Goal: Information Seeking & Learning: Learn about a topic

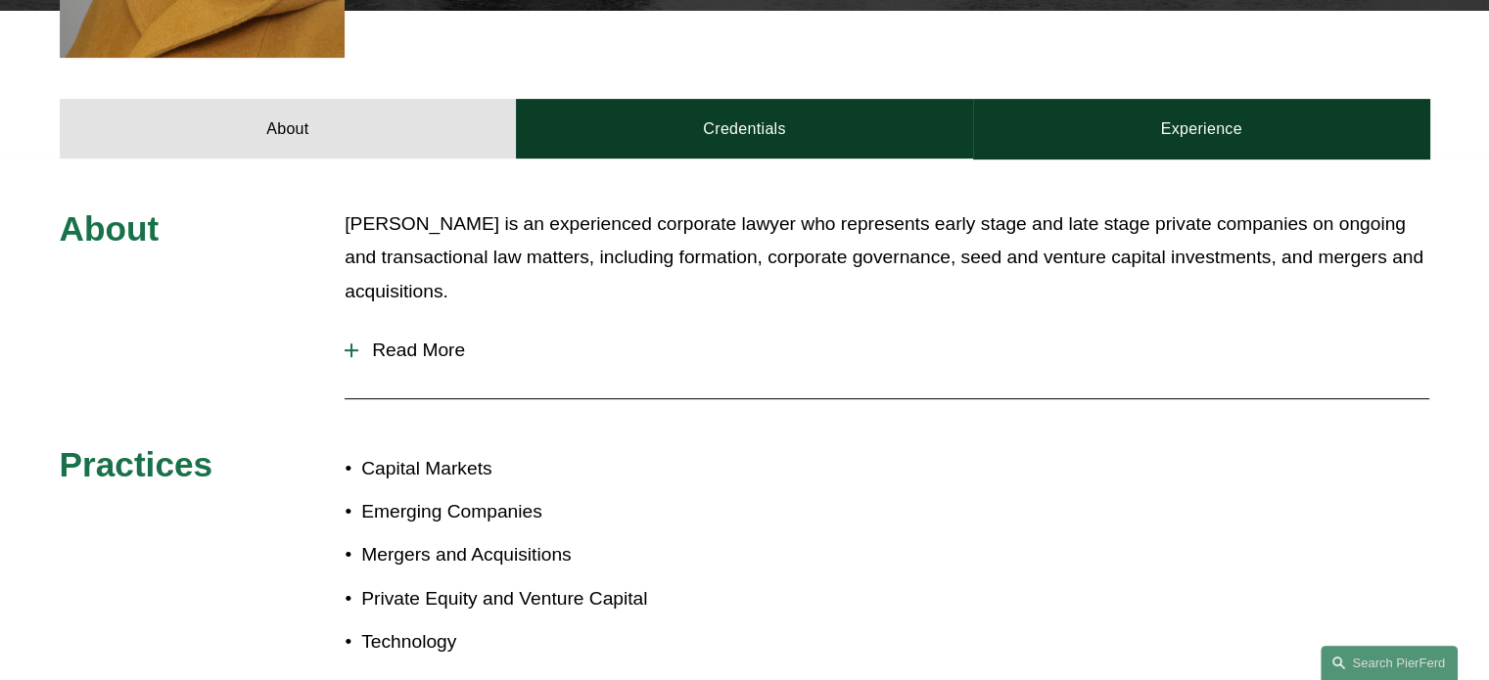
scroll to position [783, 0]
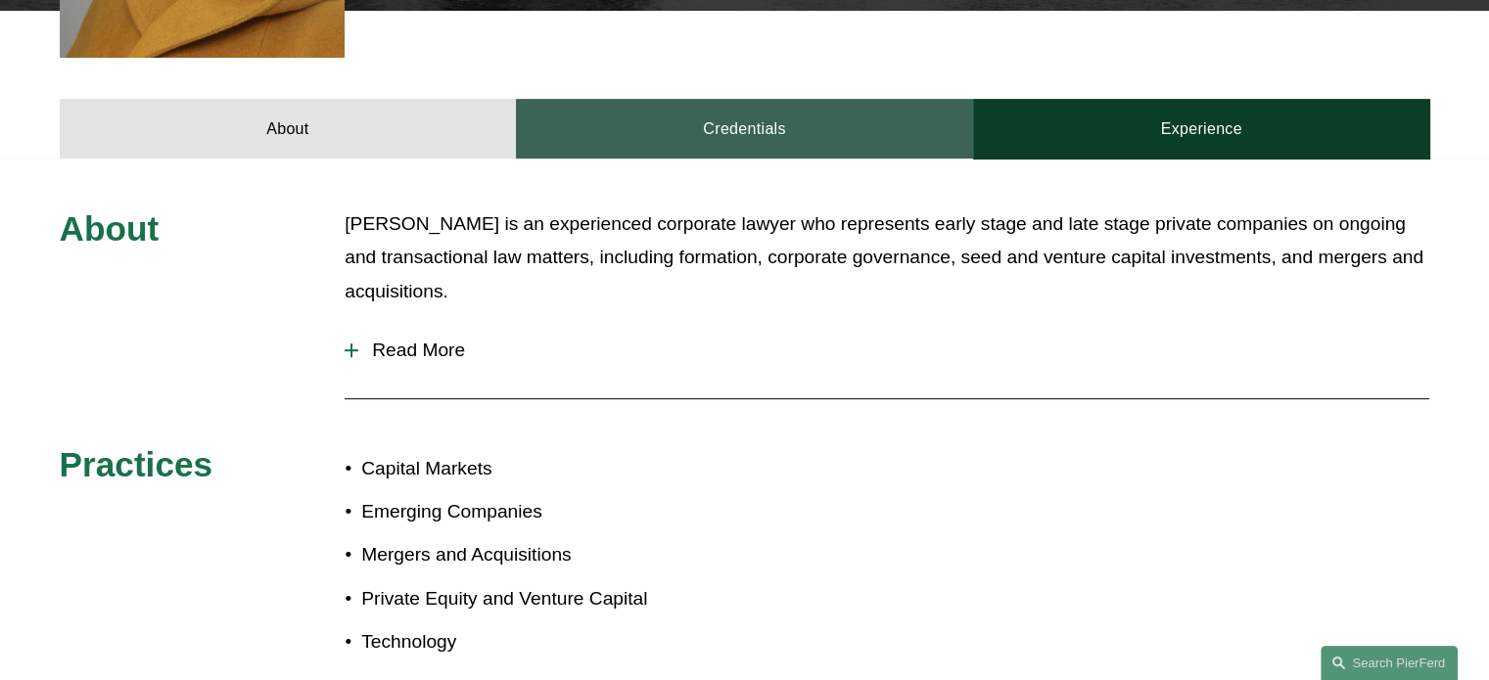
click at [639, 116] on link "Credentials" at bounding box center [744, 128] width 457 height 59
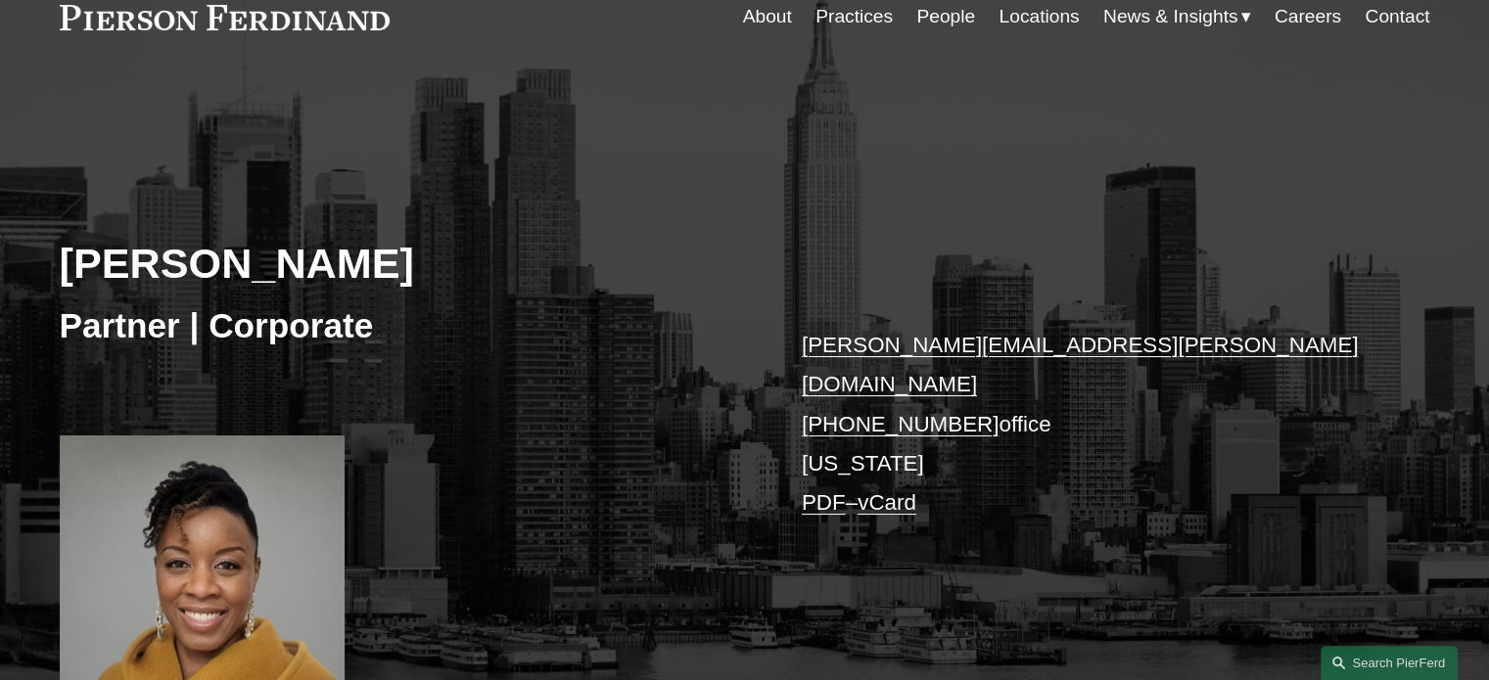
scroll to position [38, 0]
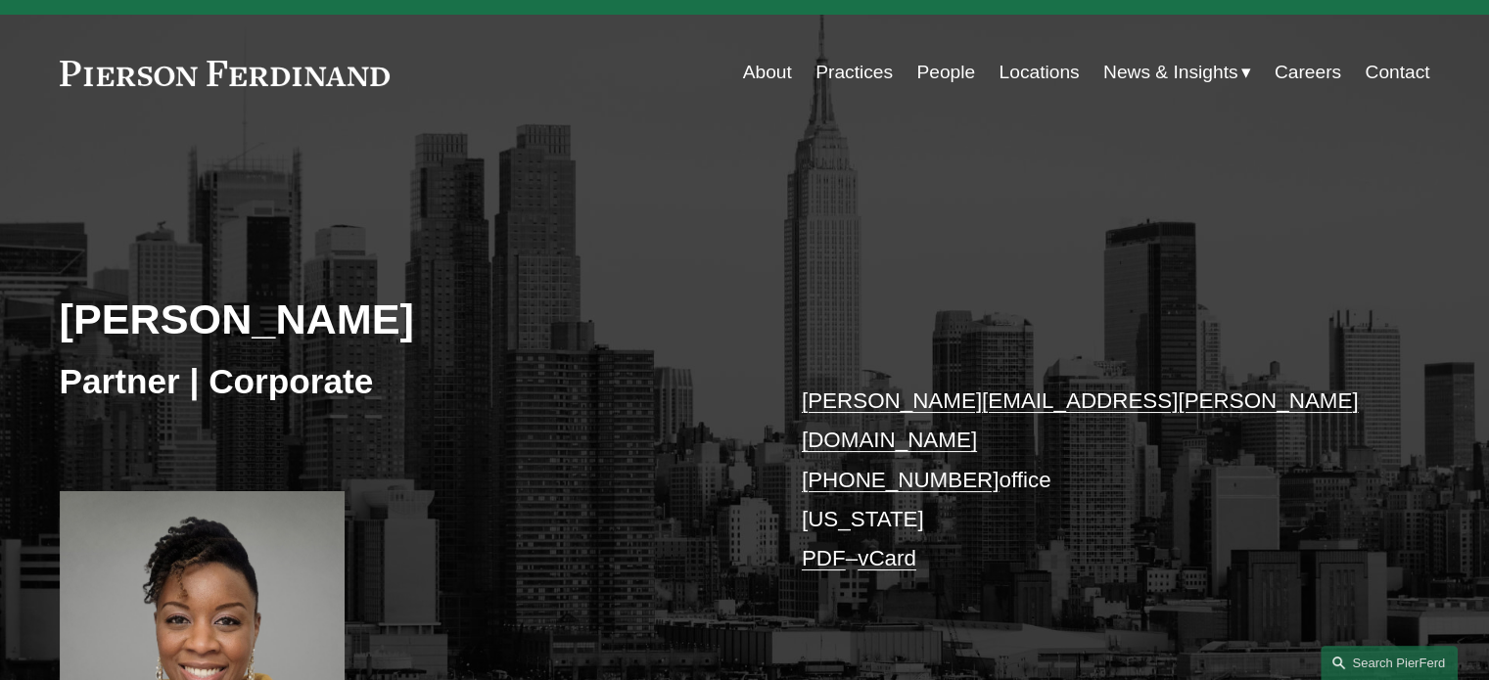
click at [943, 81] on link "People" at bounding box center [945, 72] width 59 height 37
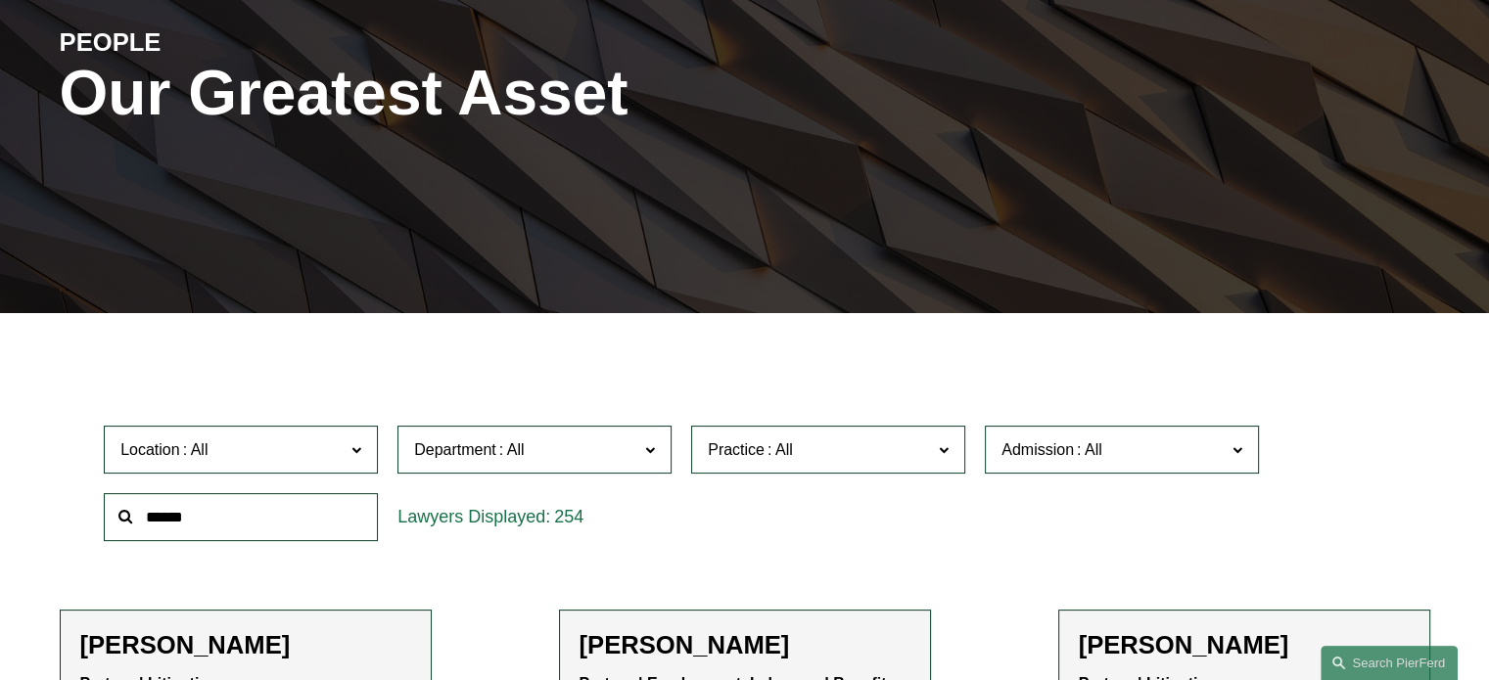
scroll to position [256, 0]
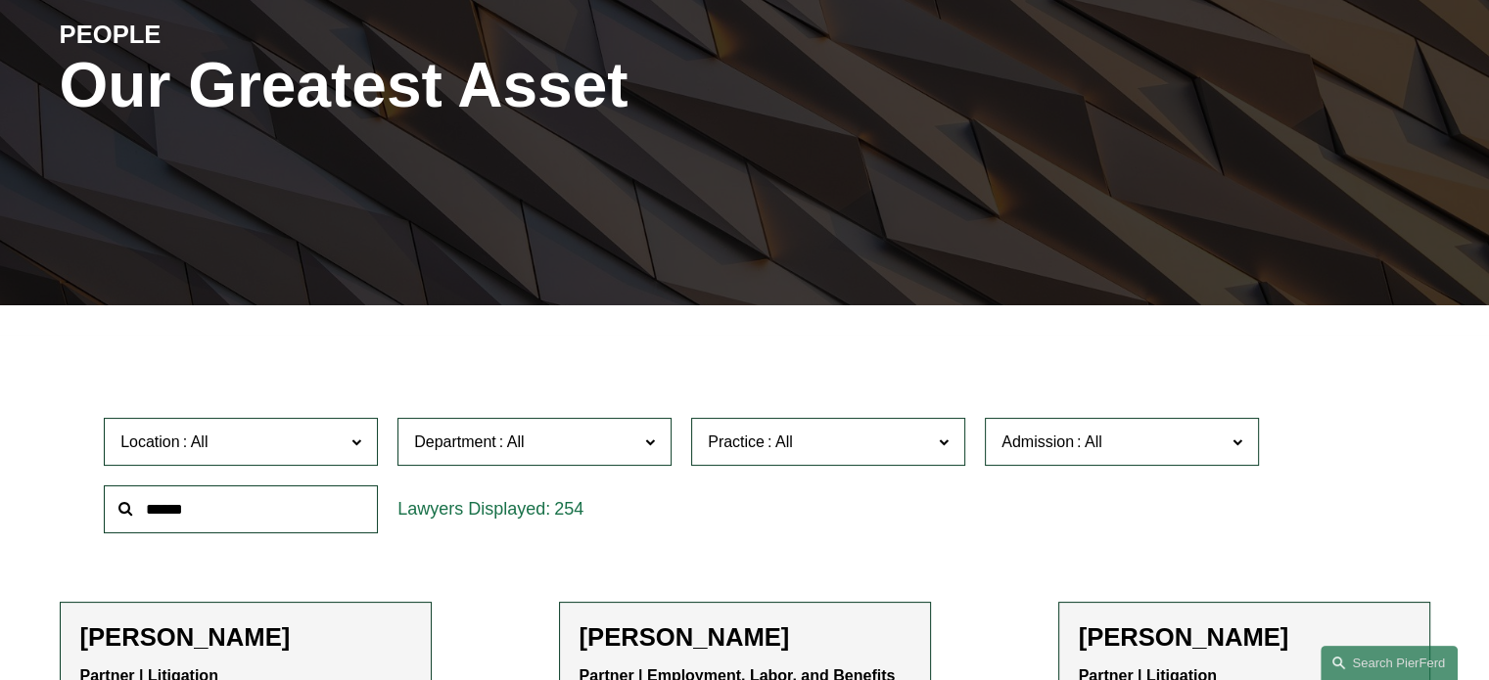
click at [360, 510] on input "text" at bounding box center [241, 510] width 274 height 48
type input "*******"
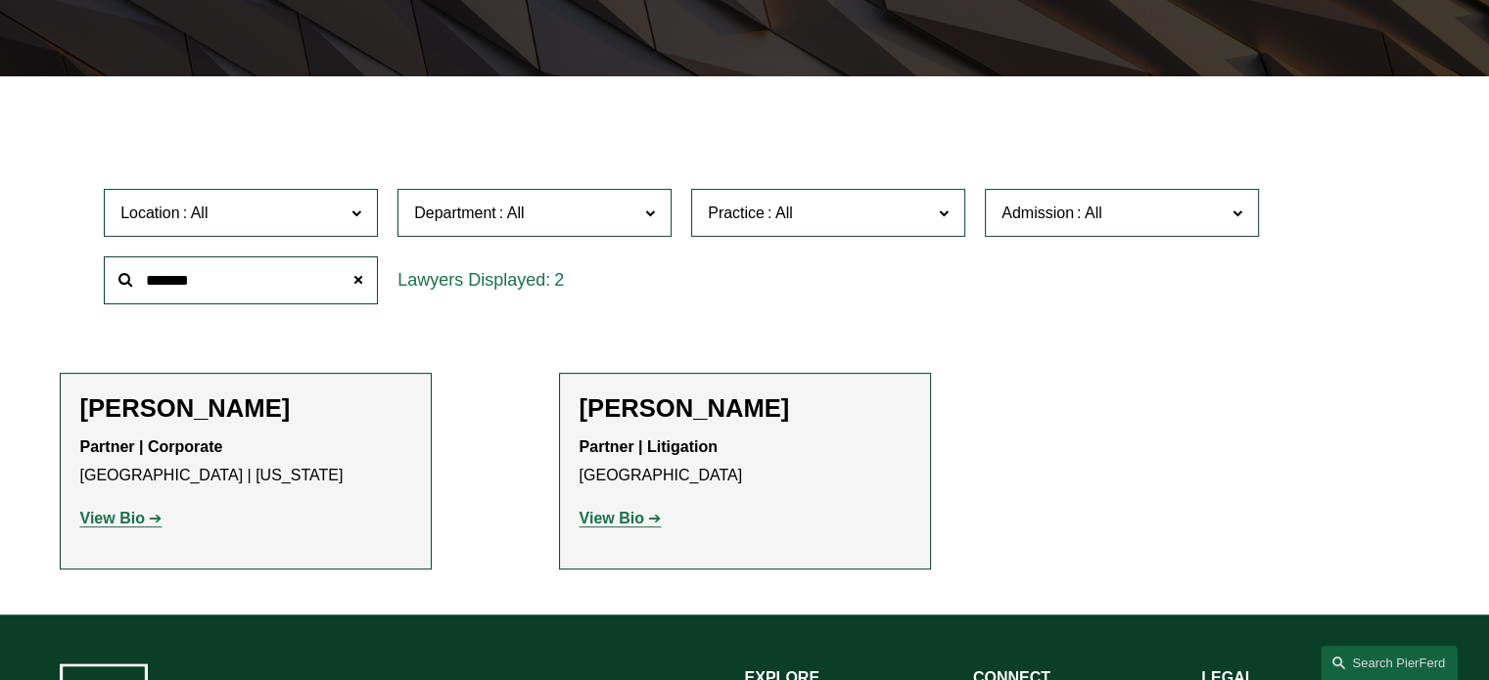
scroll to position [486, 0]
click at [152, 504] on div "Partner | Corporate Princeton | New York View Bio Location: Princeton; Location…" at bounding box center [245, 484] width 331 height 100
click at [153, 512] on link "View Bio" at bounding box center [121, 518] width 82 height 17
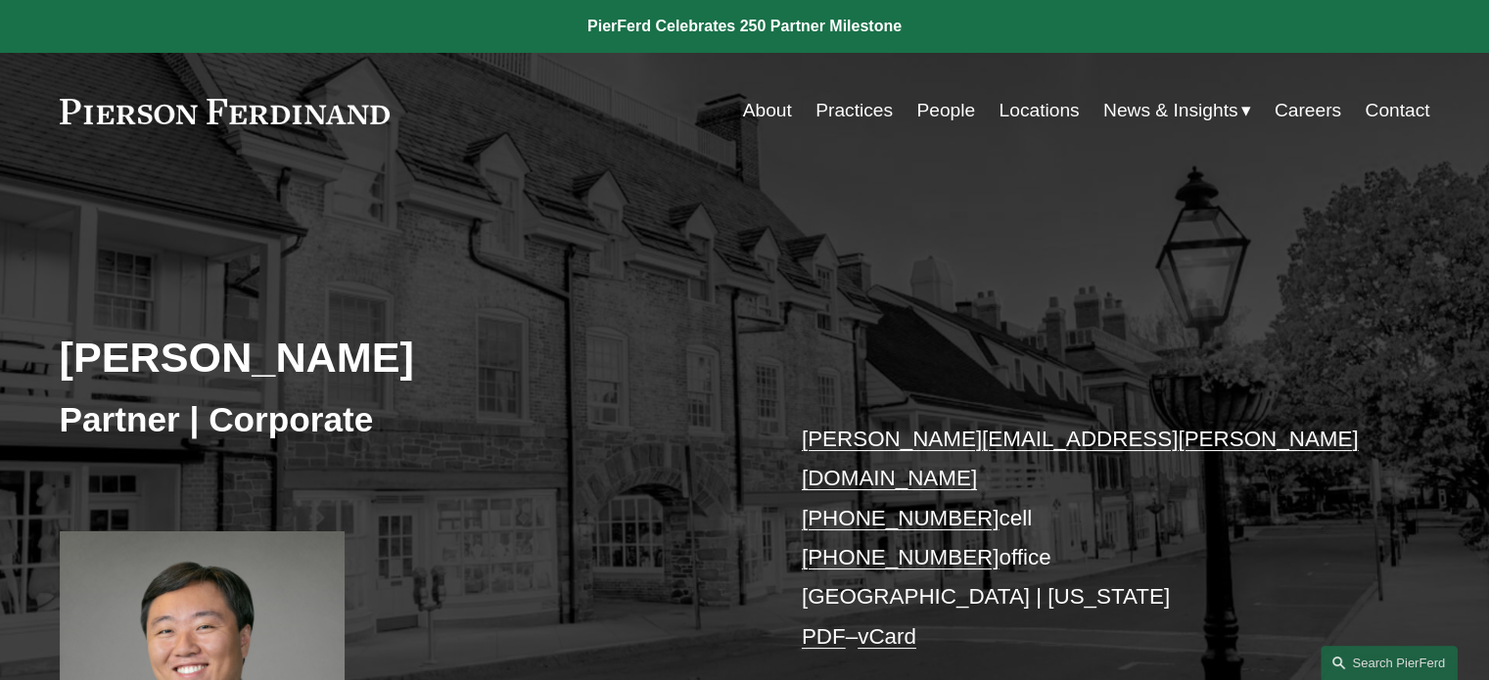
scroll to position [417, 0]
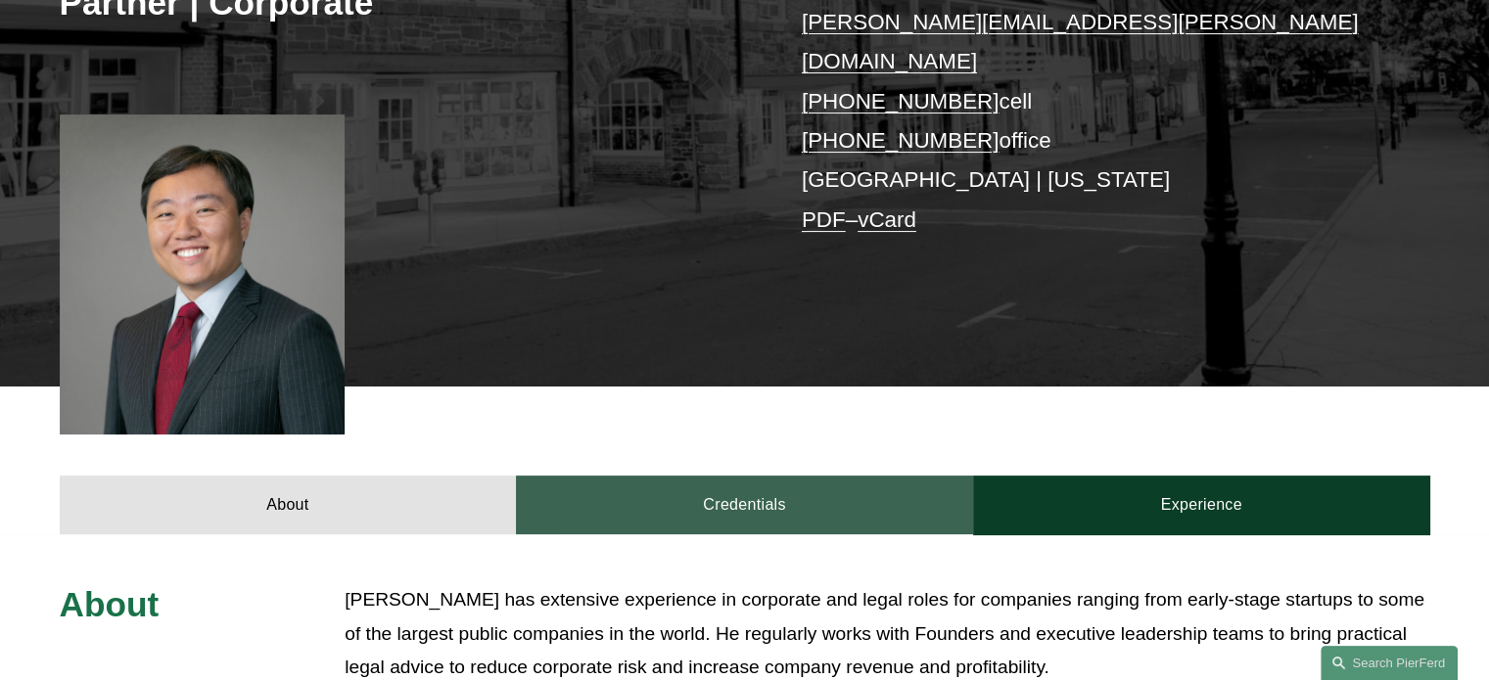
click at [689, 484] on link "Credentials" at bounding box center [744, 505] width 457 height 59
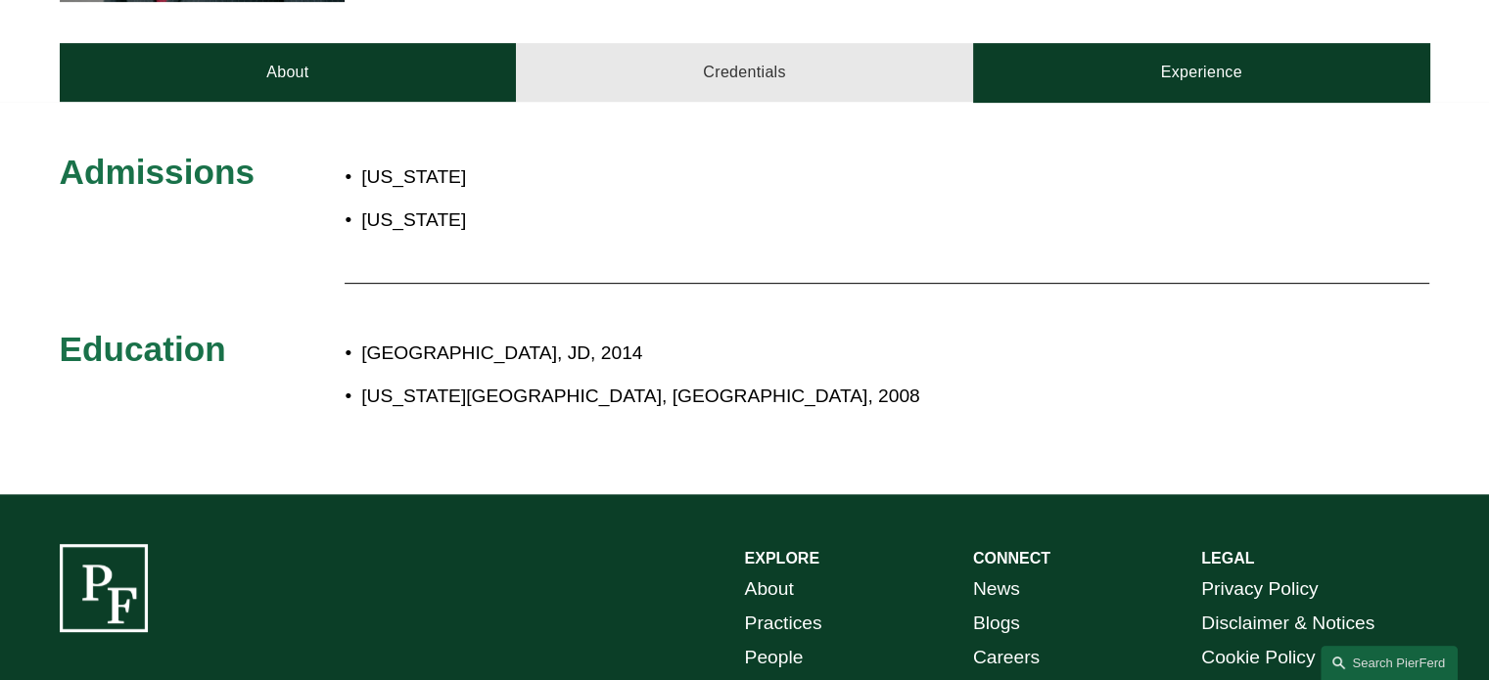
scroll to position [850, 0]
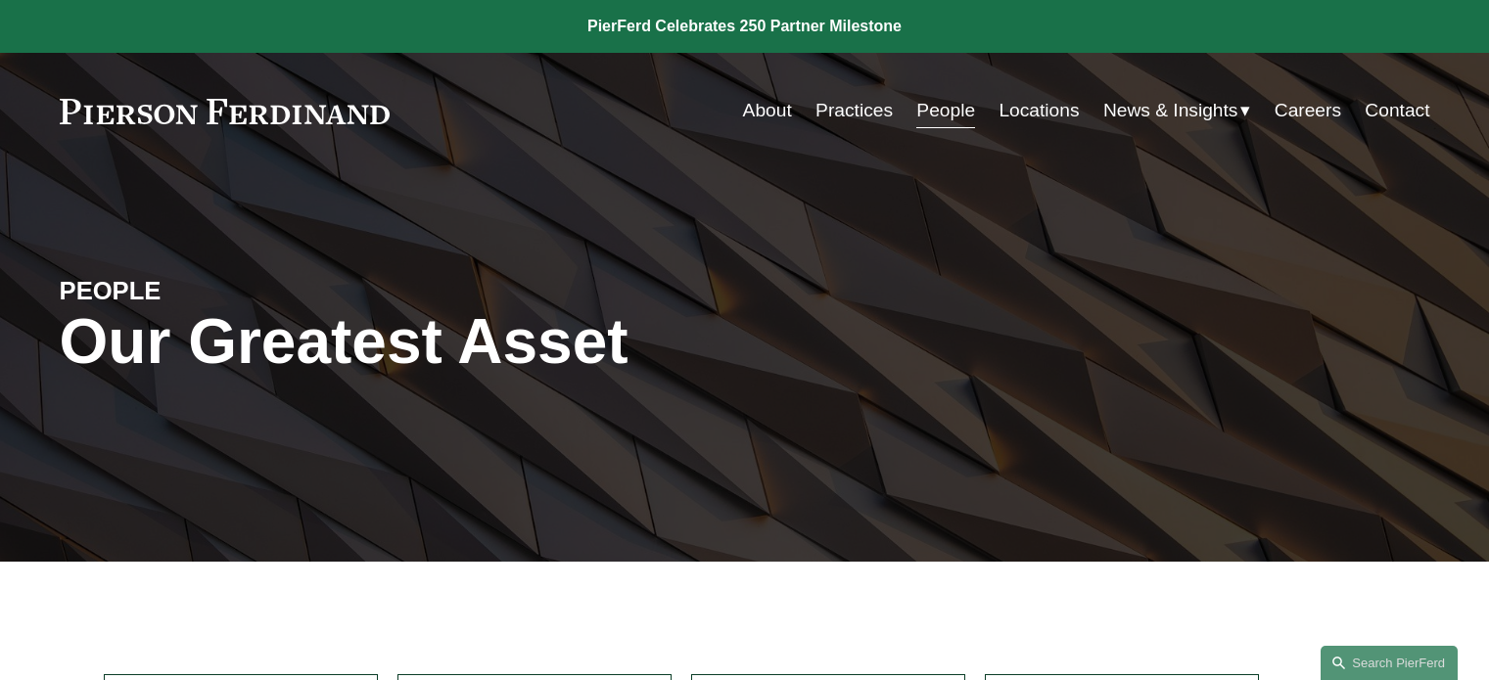
scroll to position [486, 0]
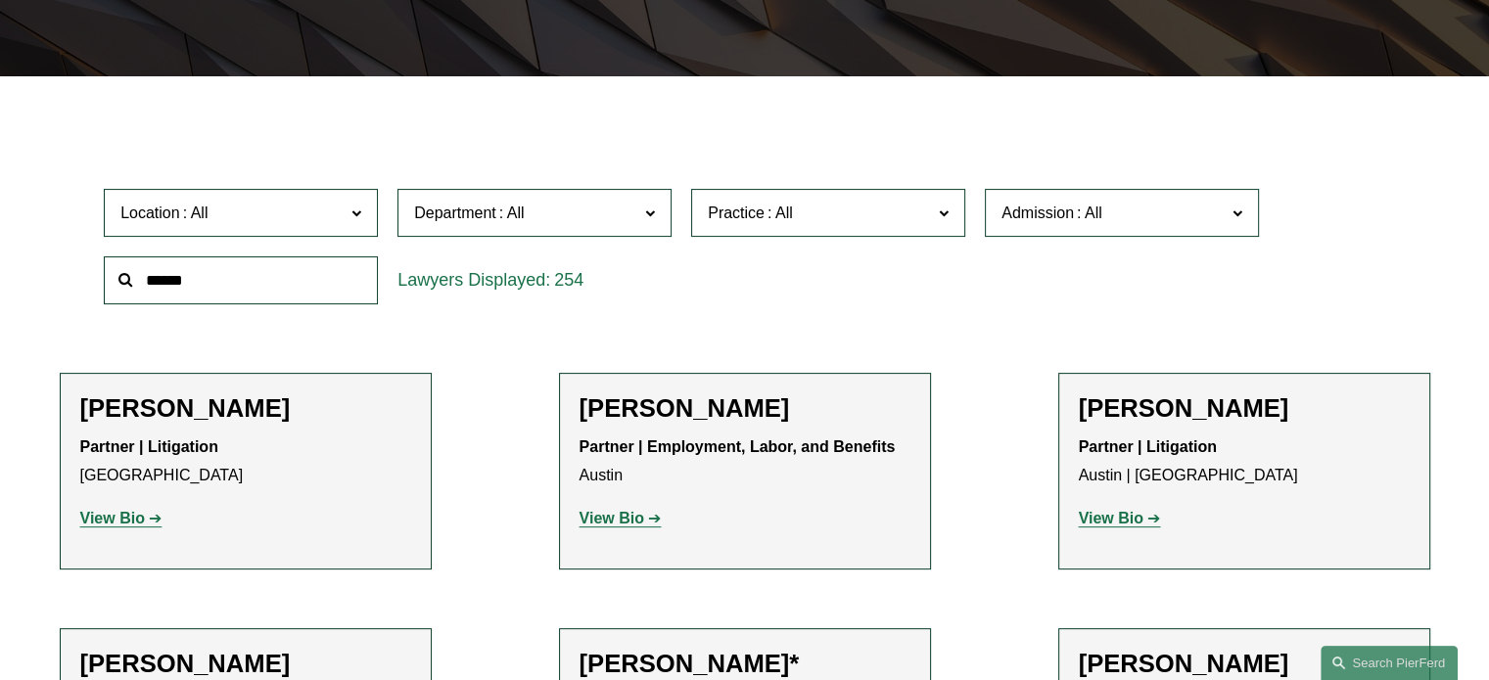
click at [176, 285] on input "text" at bounding box center [241, 280] width 274 height 48
type input "****"
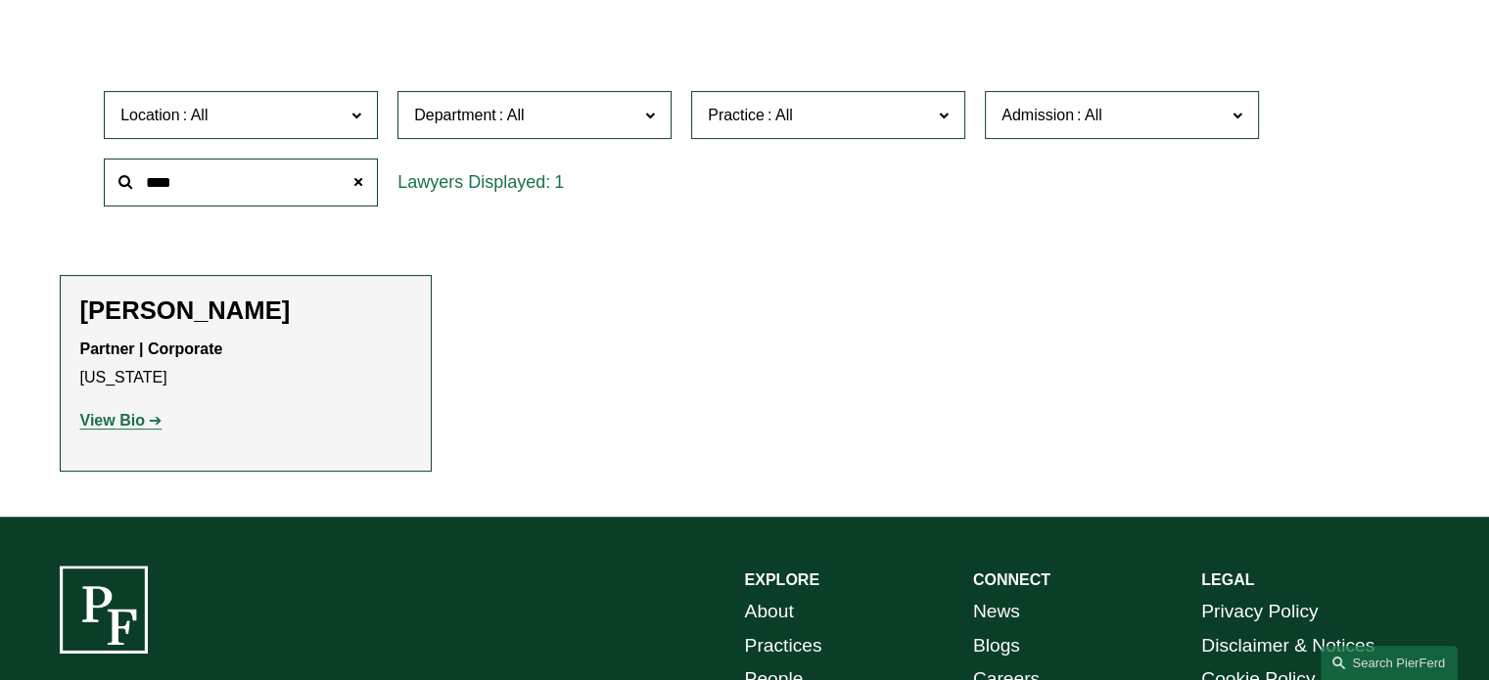
scroll to position [587, 0]
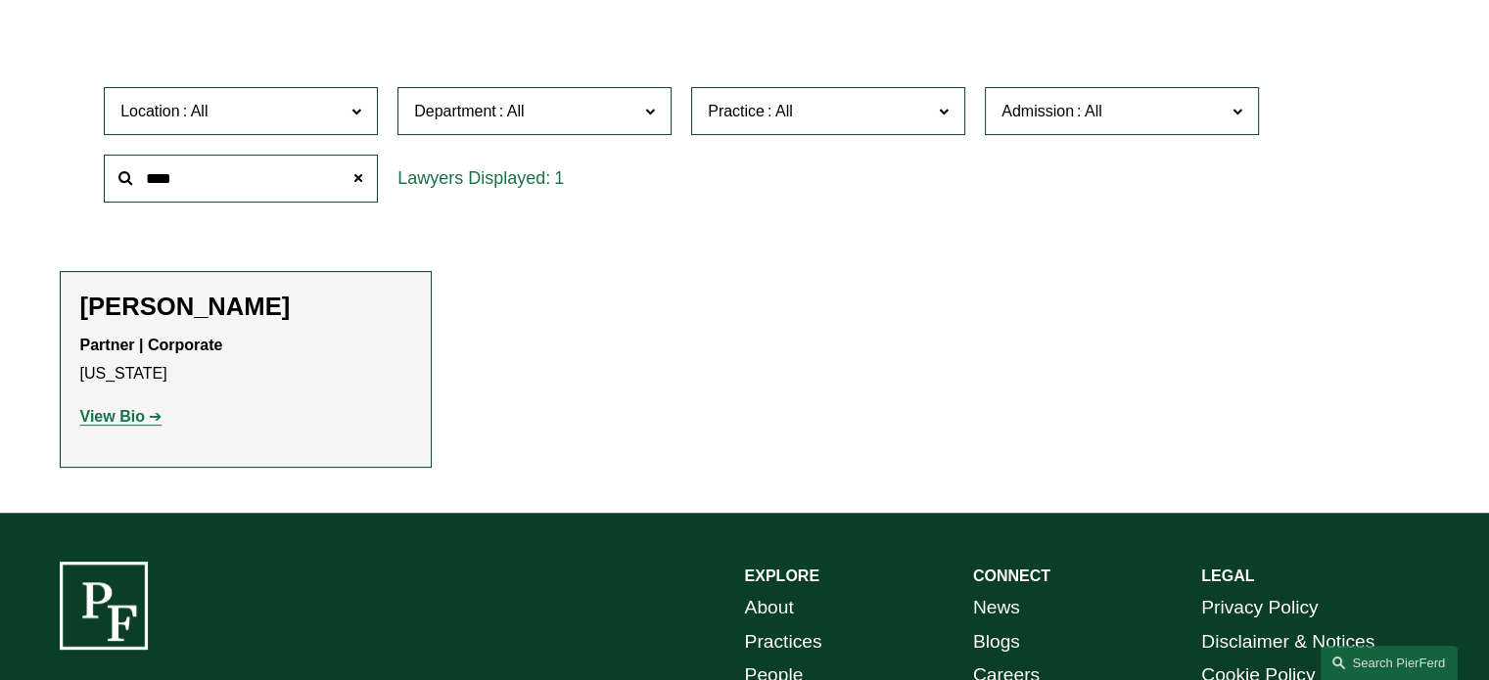
click at [145, 414] on link "View Bio" at bounding box center [121, 416] width 82 height 17
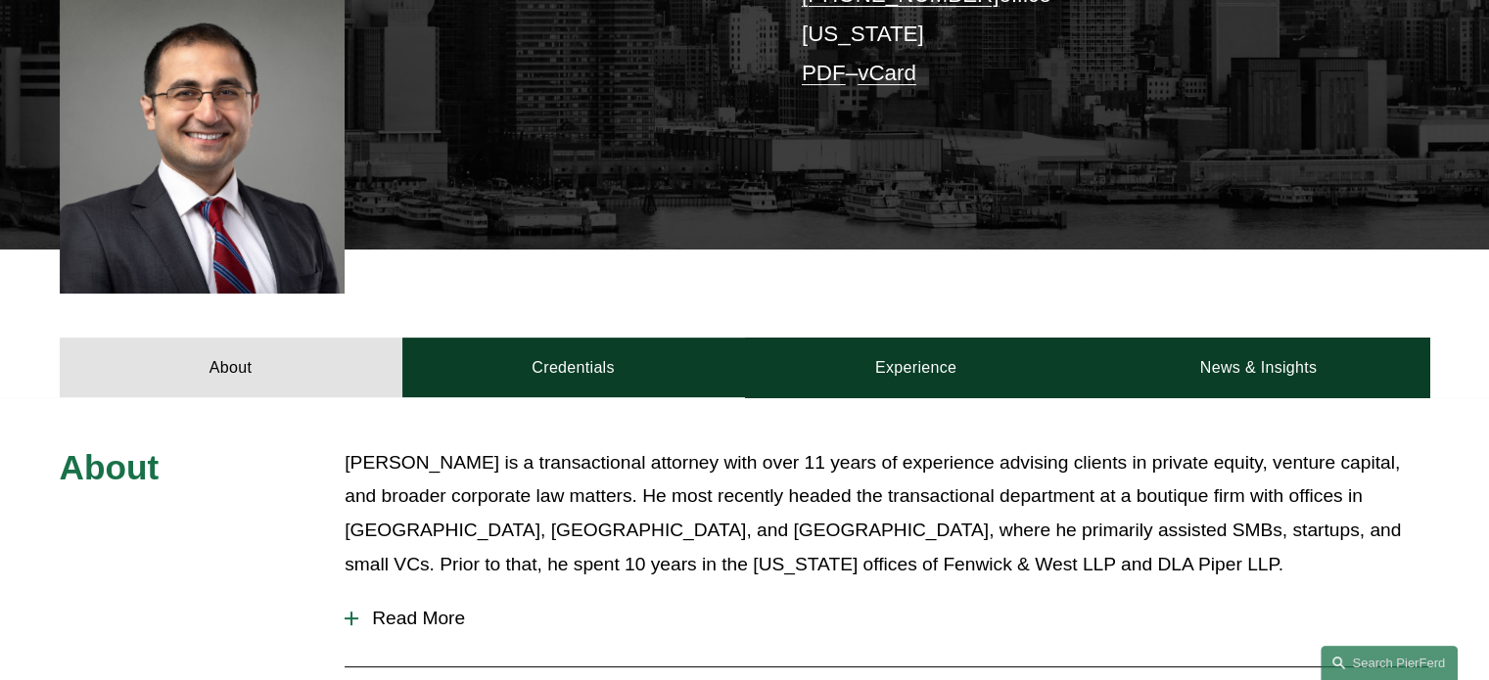
scroll to position [637, 0]
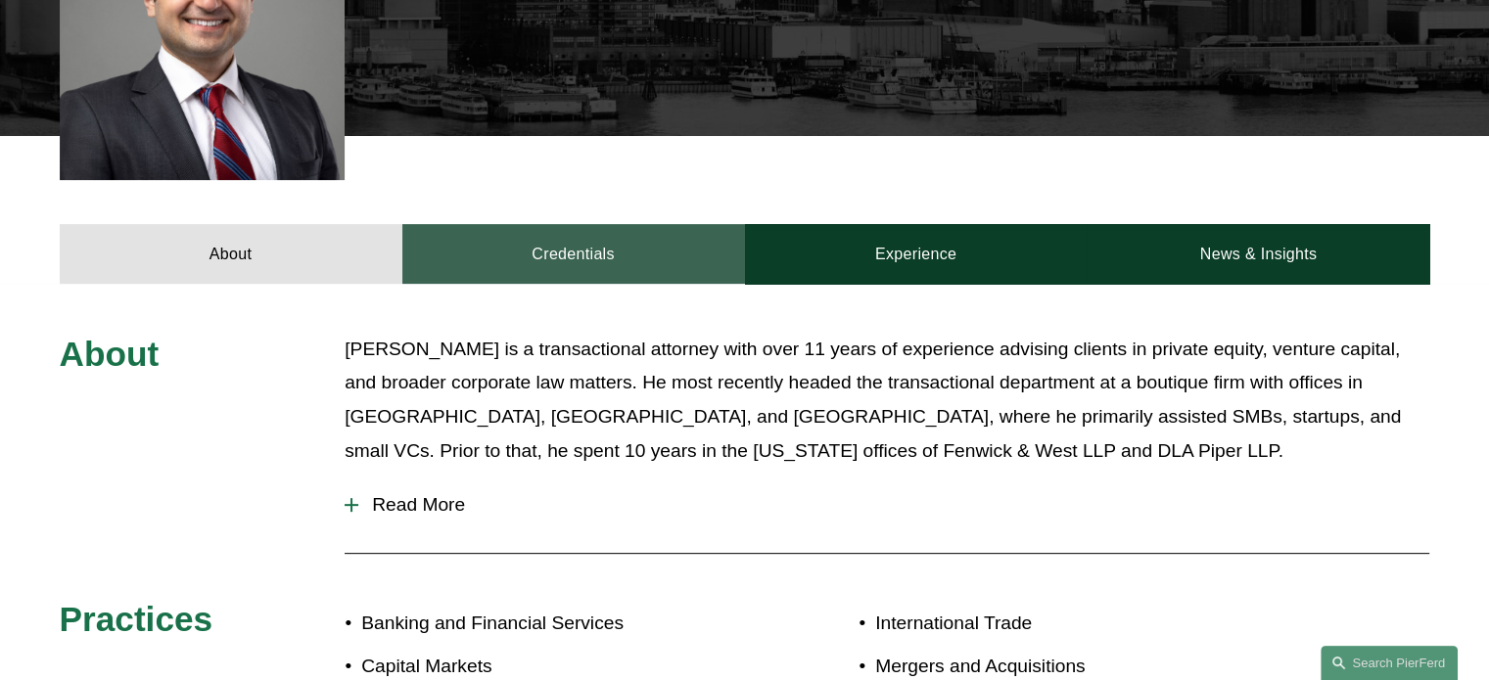
click at [579, 240] on link "Credentials" at bounding box center [573, 253] width 343 height 59
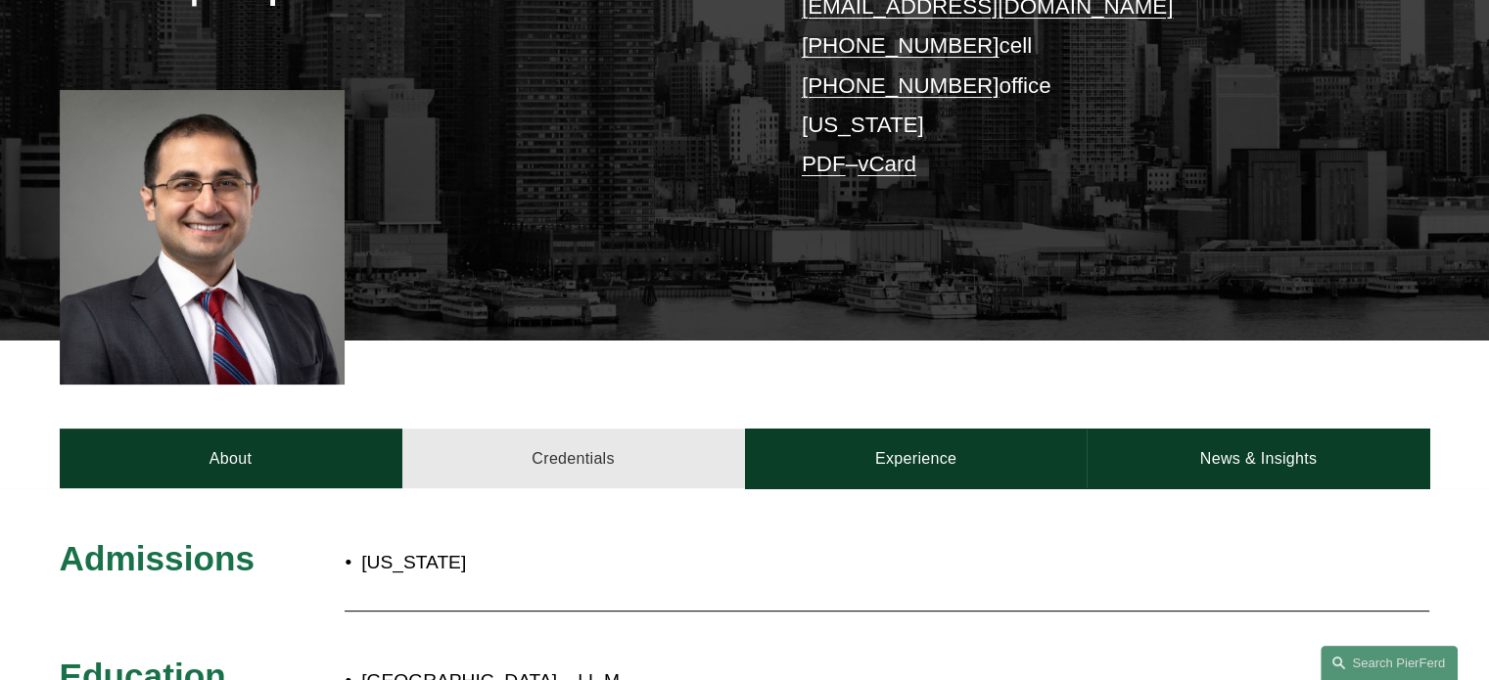
scroll to position [429, 0]
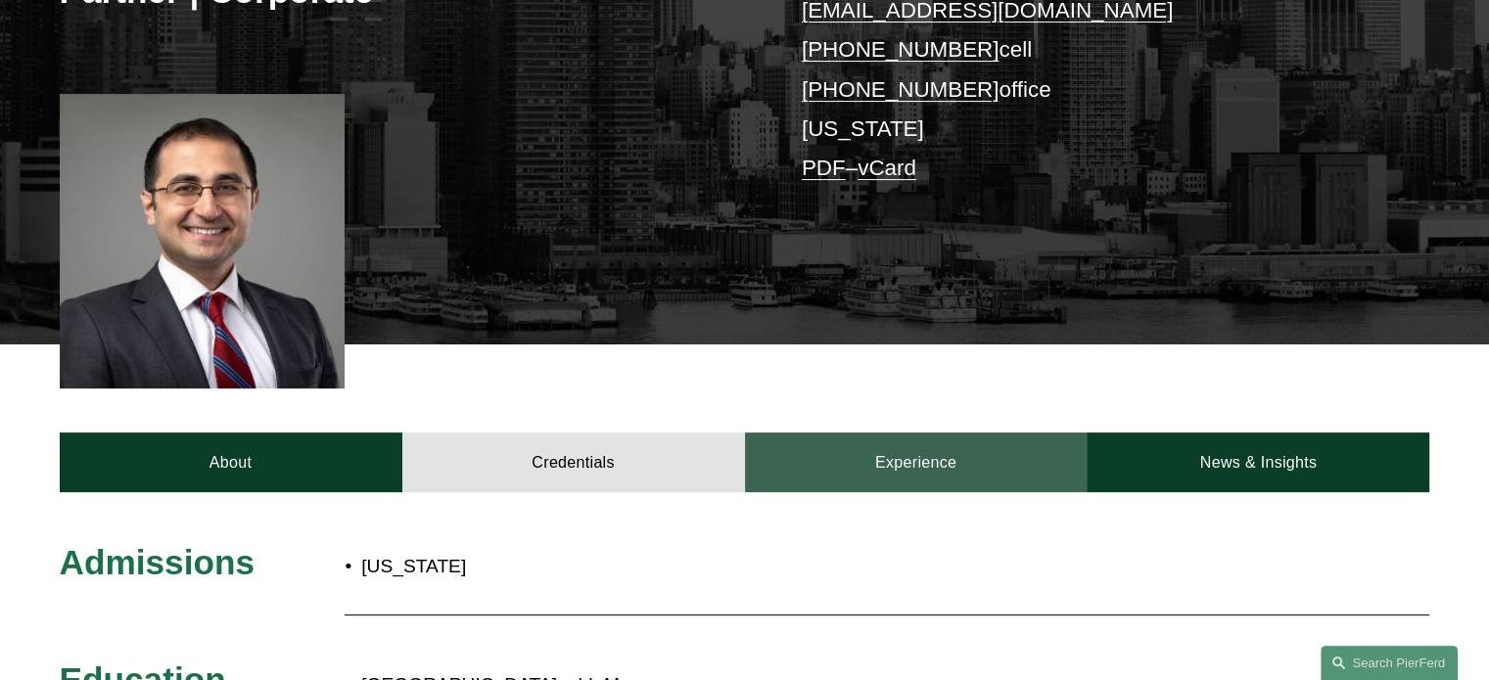
click at [866, 473] on link "Experience" at bounding box center [916, 462] width 343 height 59
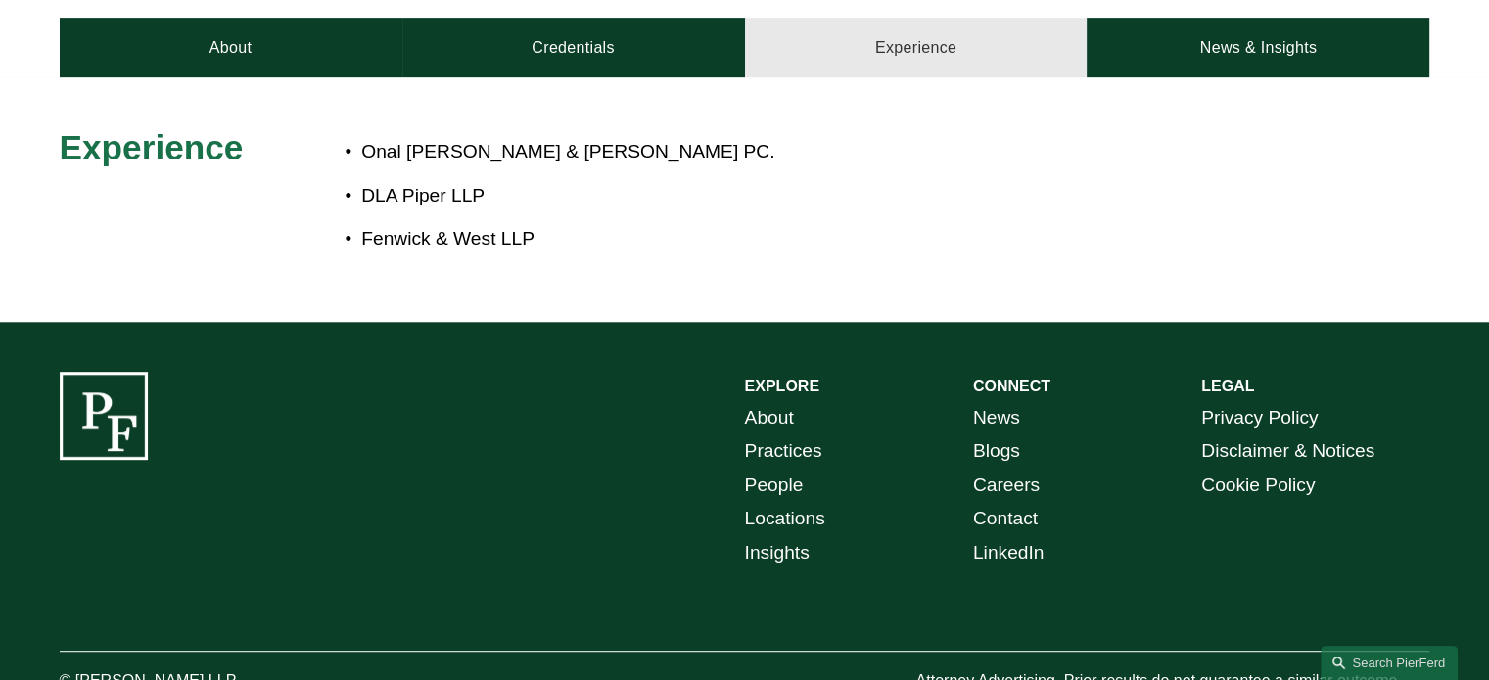
scroll to position [846, 0]
